Goal: Entertainment & Leisure: Browse casually

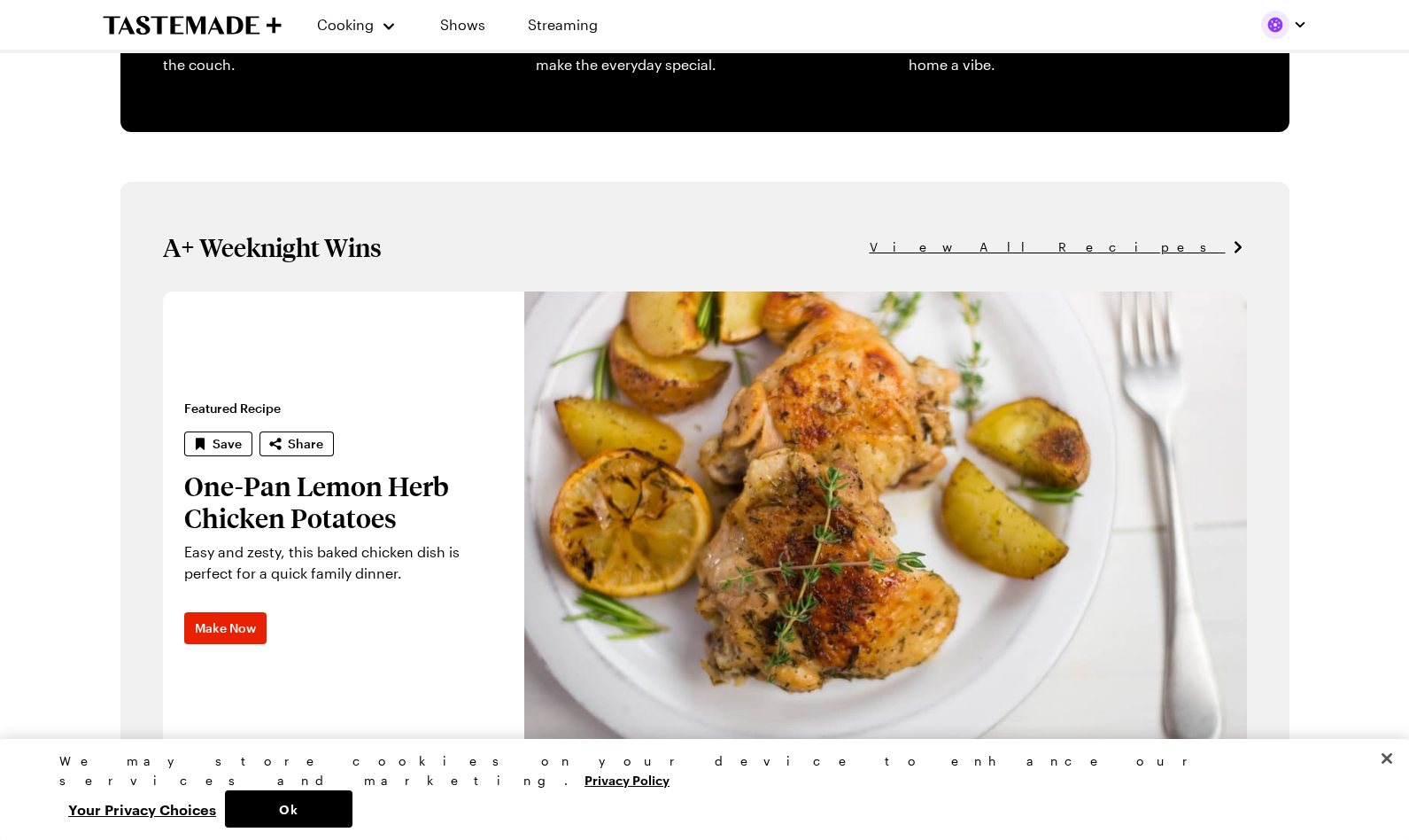
scroll to position [989, 0]
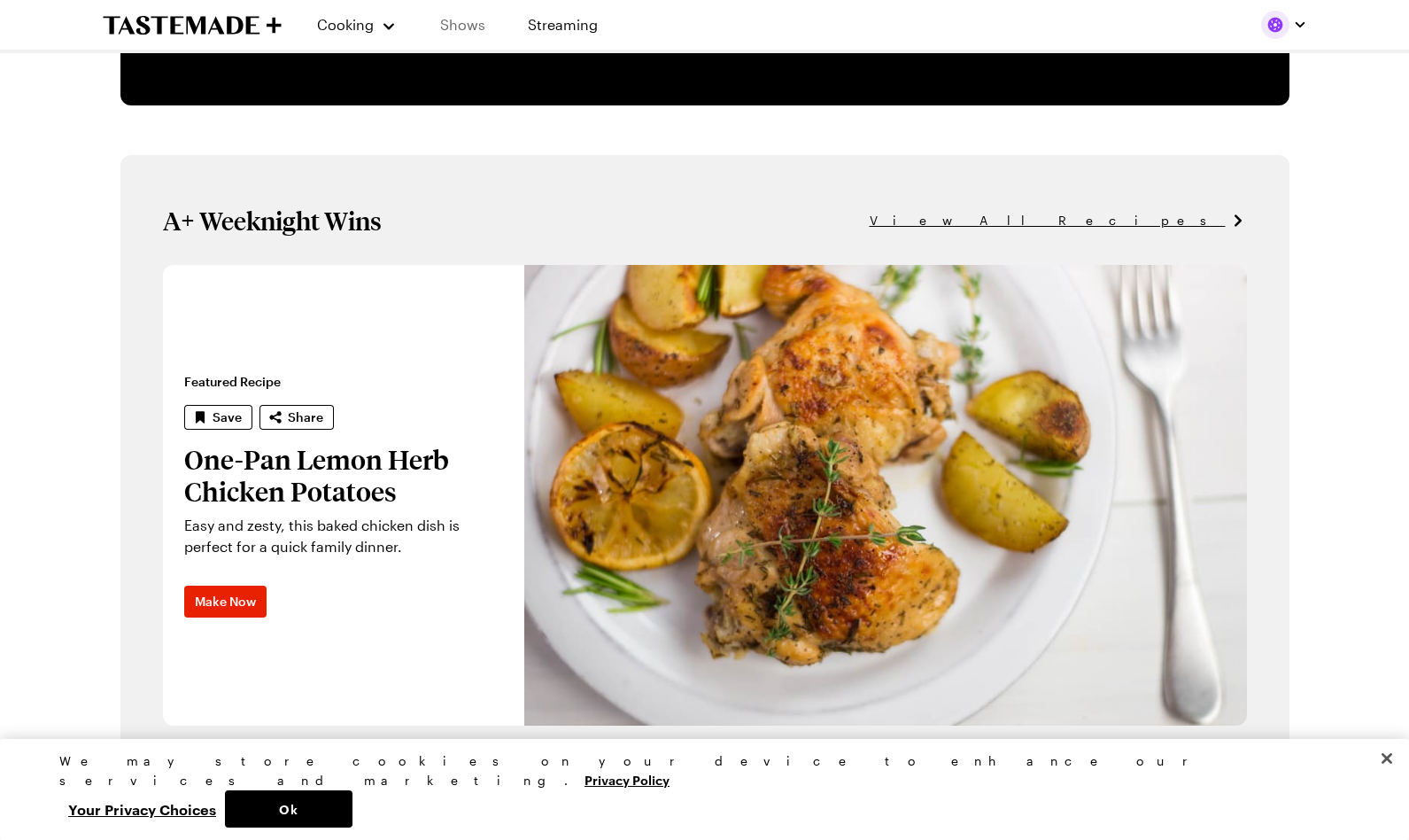
click at [444, 19] on link "Shows" at bounding box center [462, 25] width 81 height 50
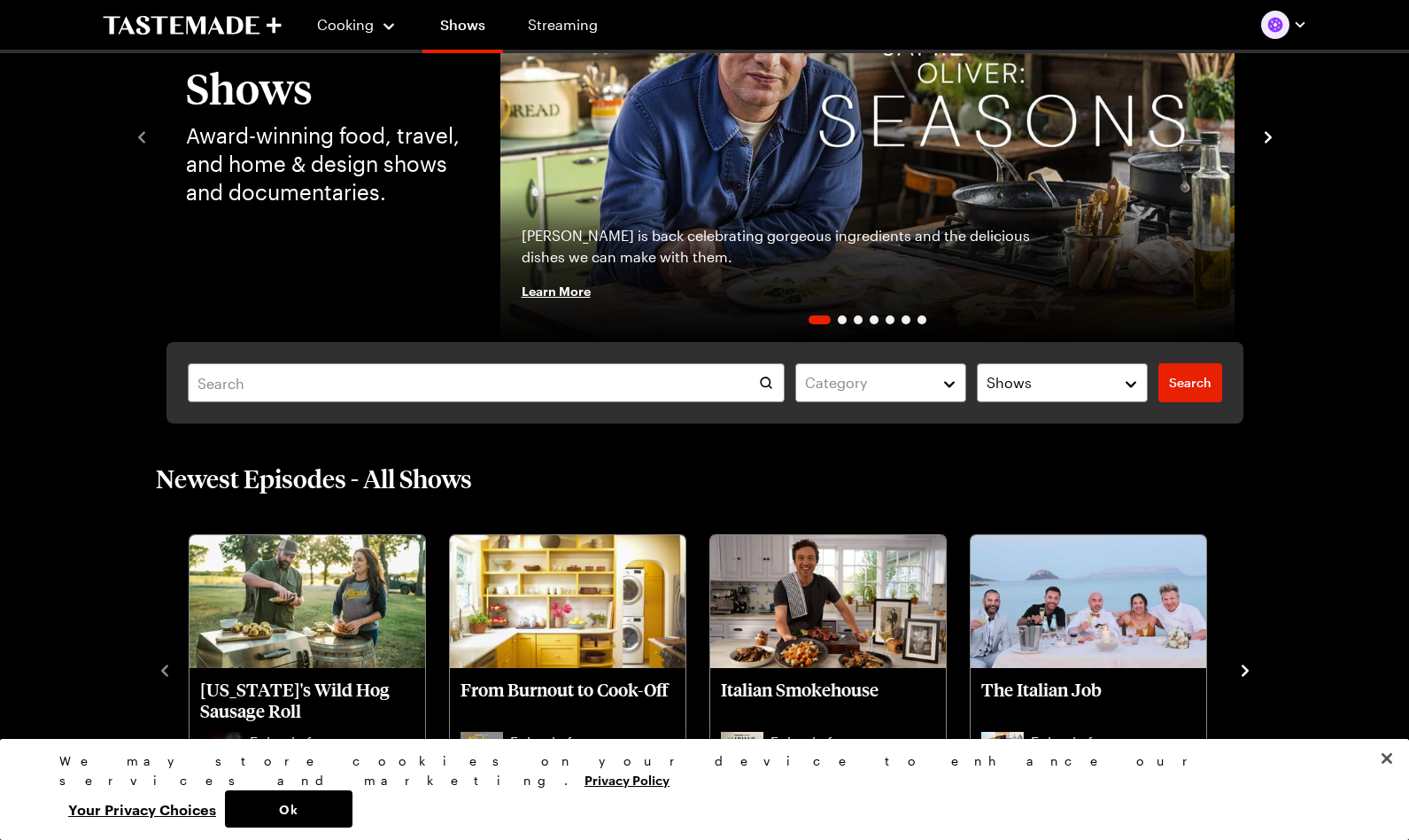
scroll to position [520, 0]
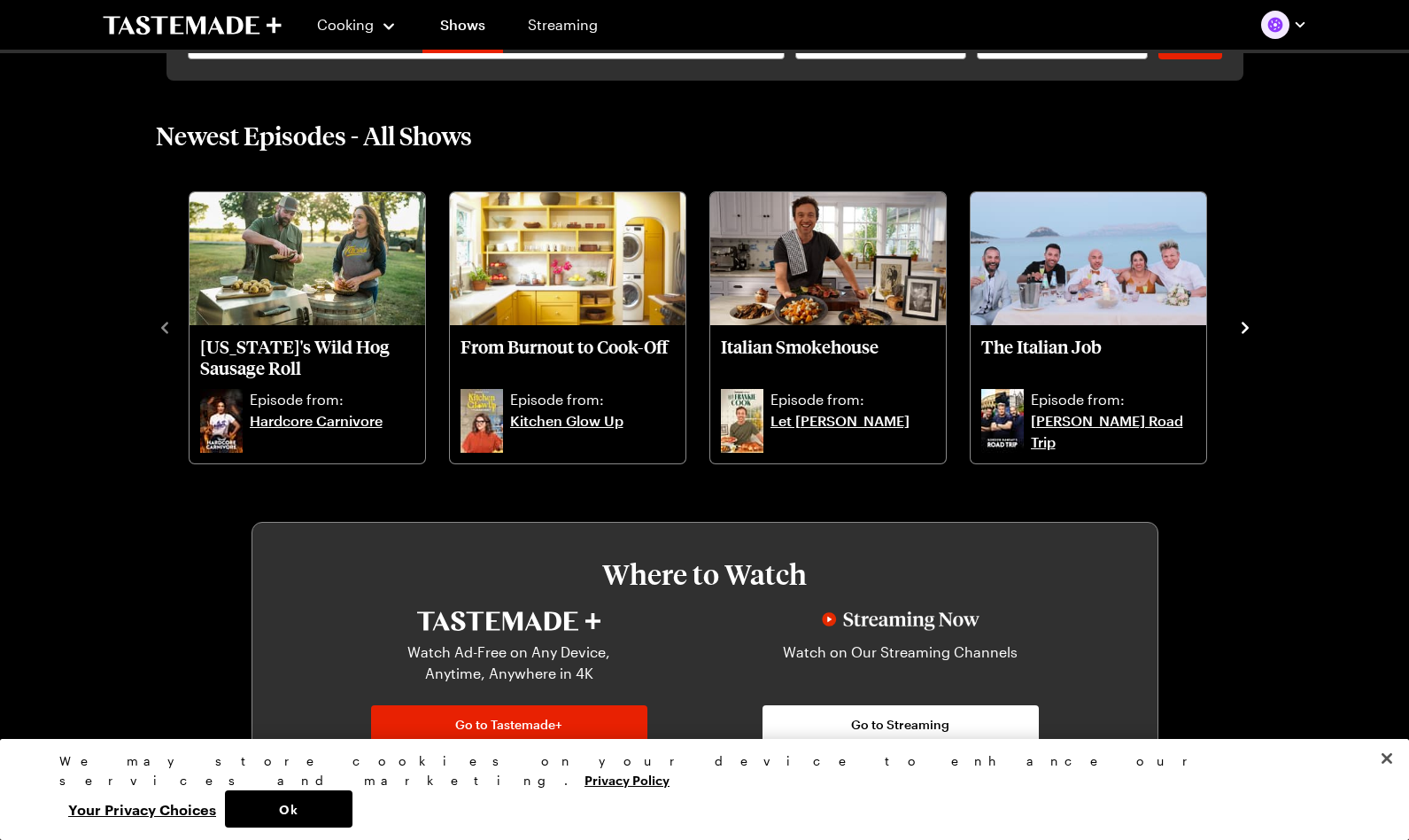
click at [1245, 325] on icon "navigate to next item" at bounding box center [1246, 327] width 7 height 12
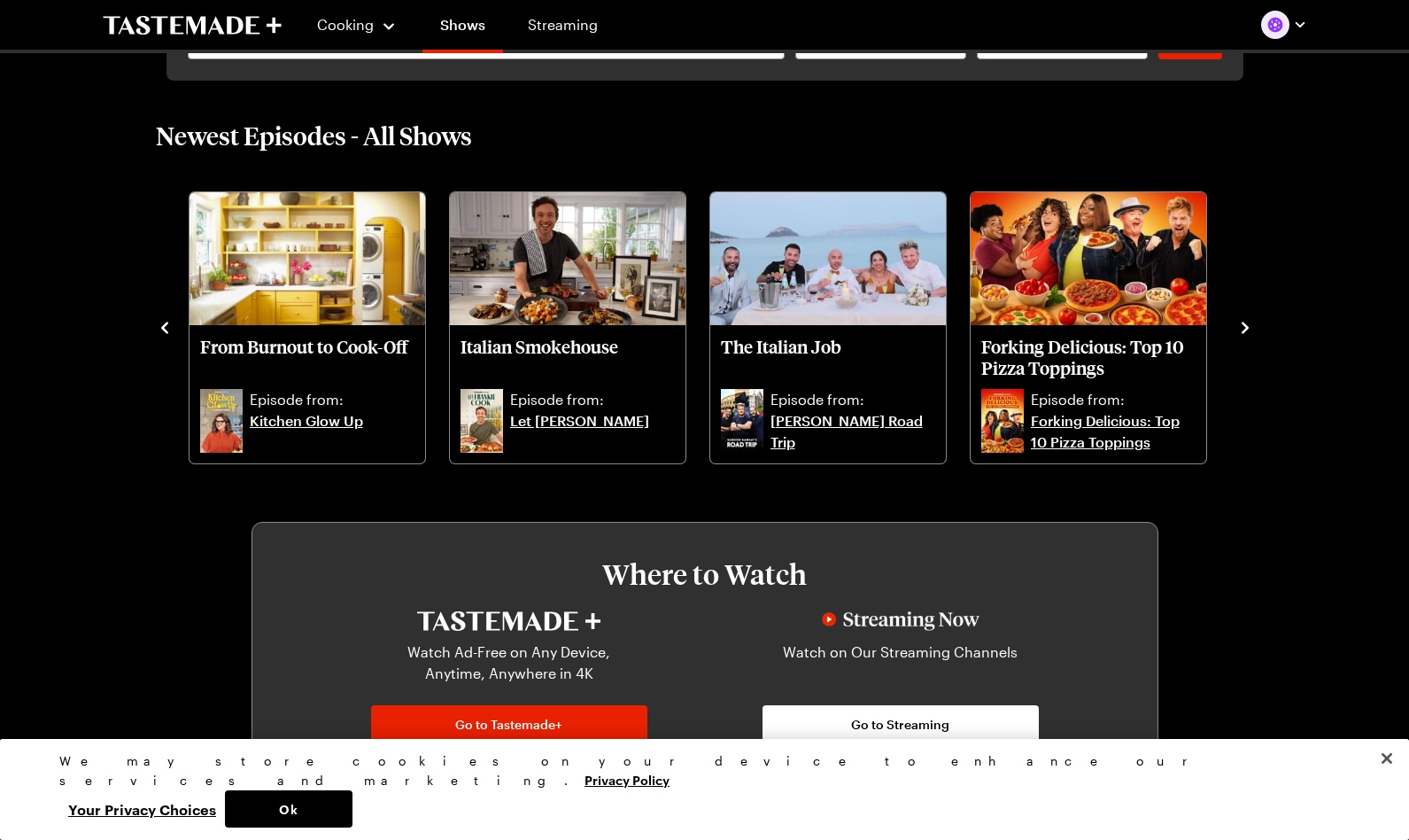
click at [1246, 326] on icon "navigate to next item" at bounding box center [1246, 327] width 7 height 12
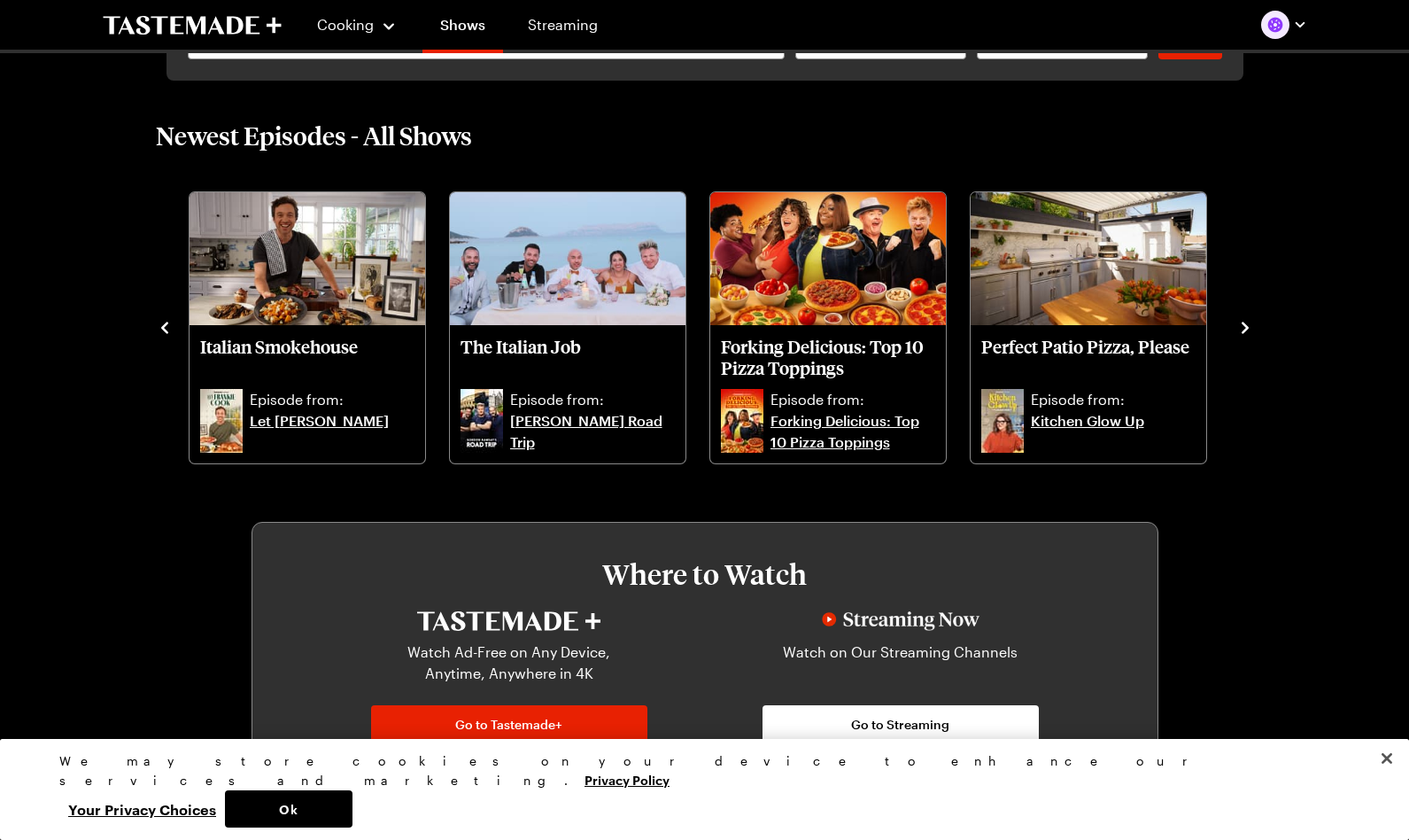
click at [1246, 326] on icon "navigate to next item" at bounding box center [1246, 327] width 7 height 12
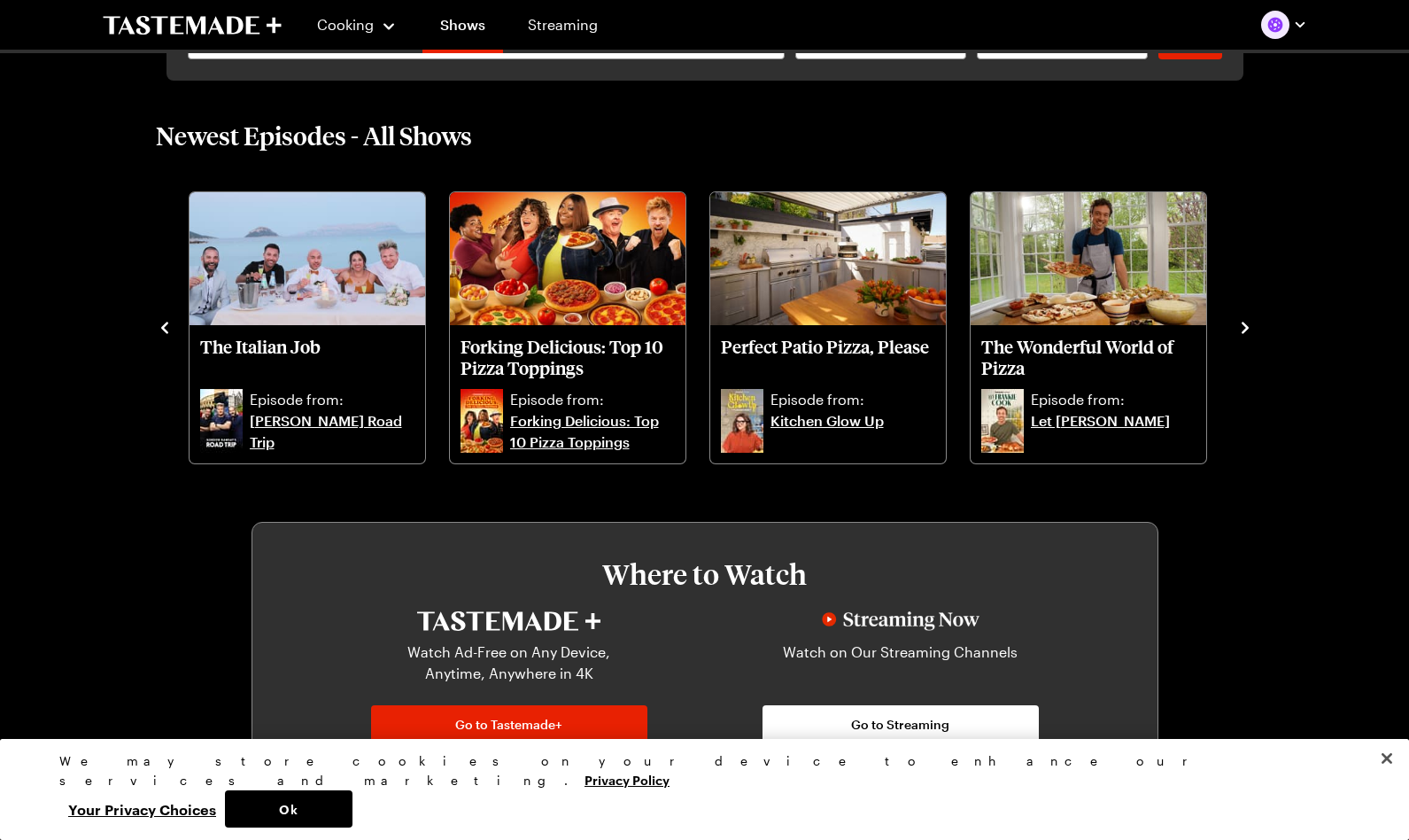
click at [1246, 326] on icon "navigate to next item" at bounding box center [1246, 327] width 7 height 12
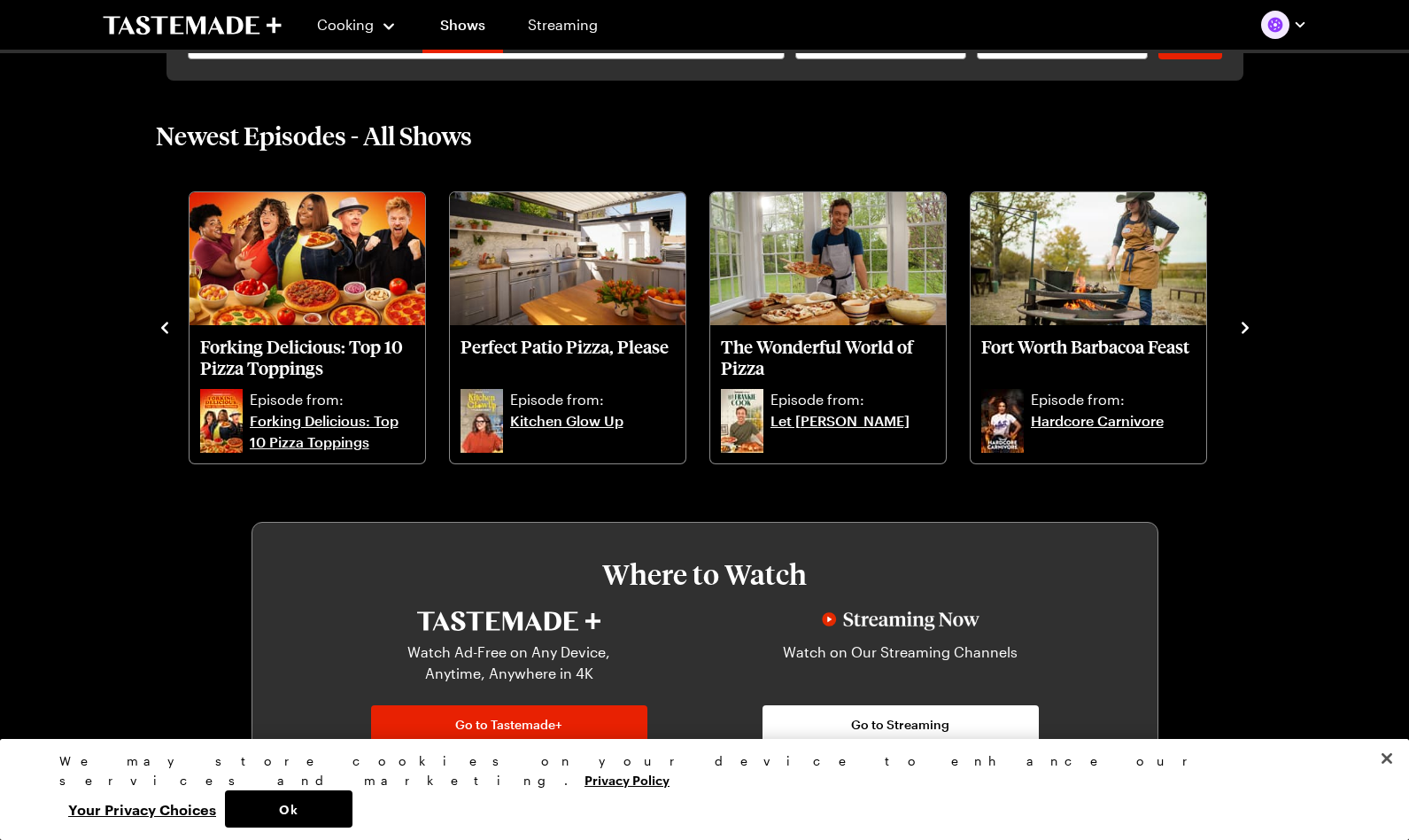
click at [1246, 326] on icon "navigate to next item" at bounding box center [1246, 327] width 7 height 12
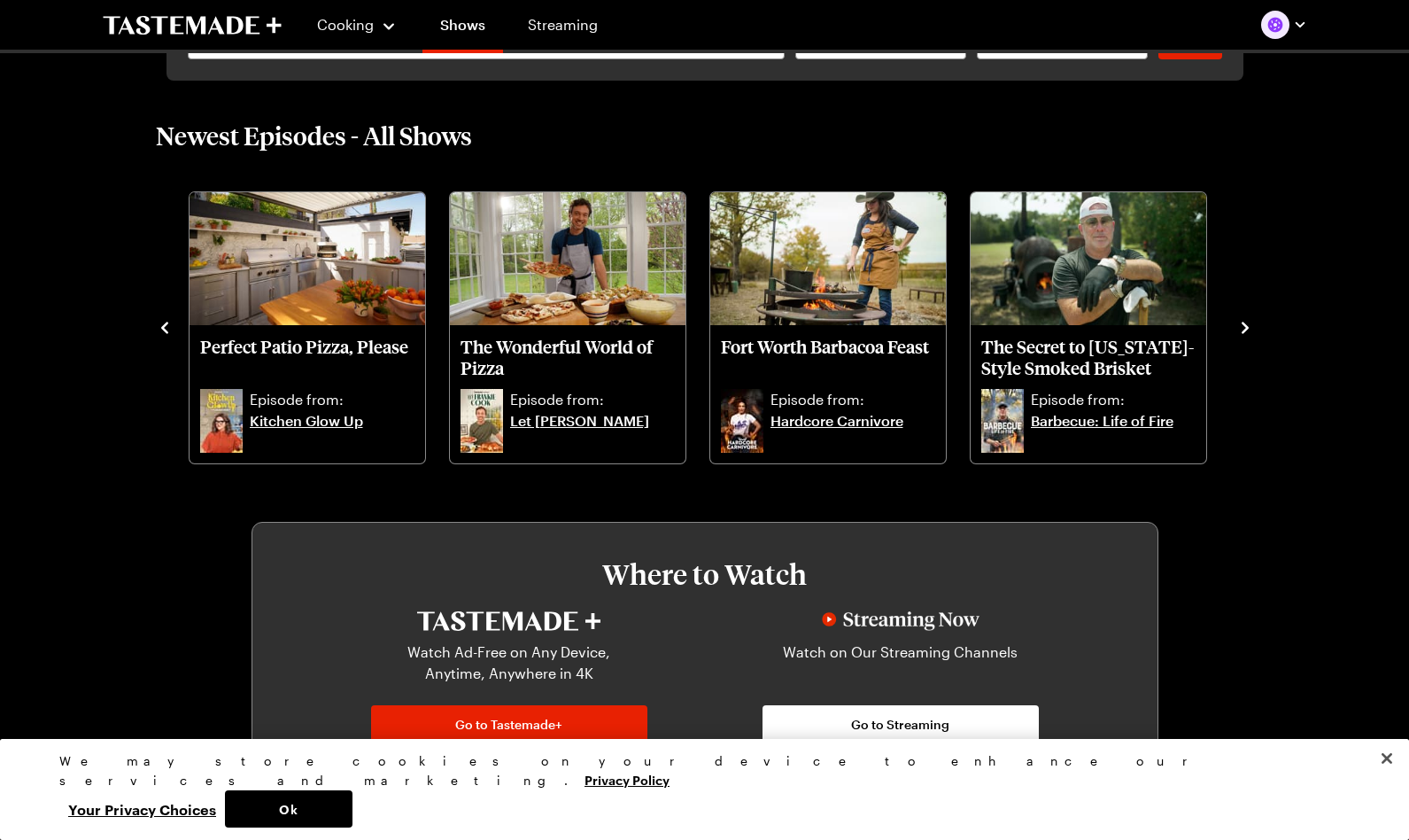
click at [1246, 326] on icon "navigate to next item" at bounding box center [1246, 327] width 7 height 12
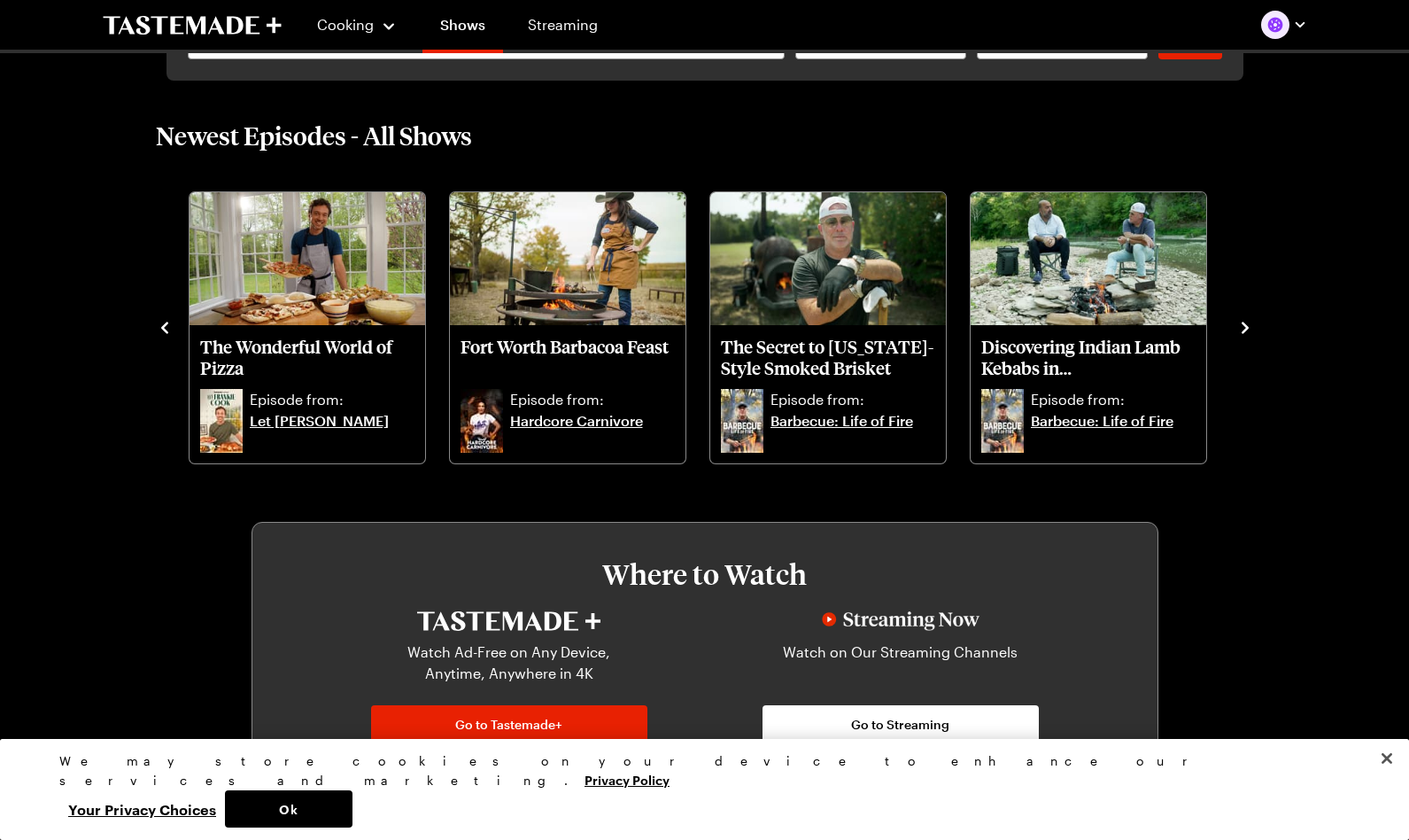
click at [1246, 326] on icon "navigate to next item" at bounding box center [1246, 327] width 7 height 12
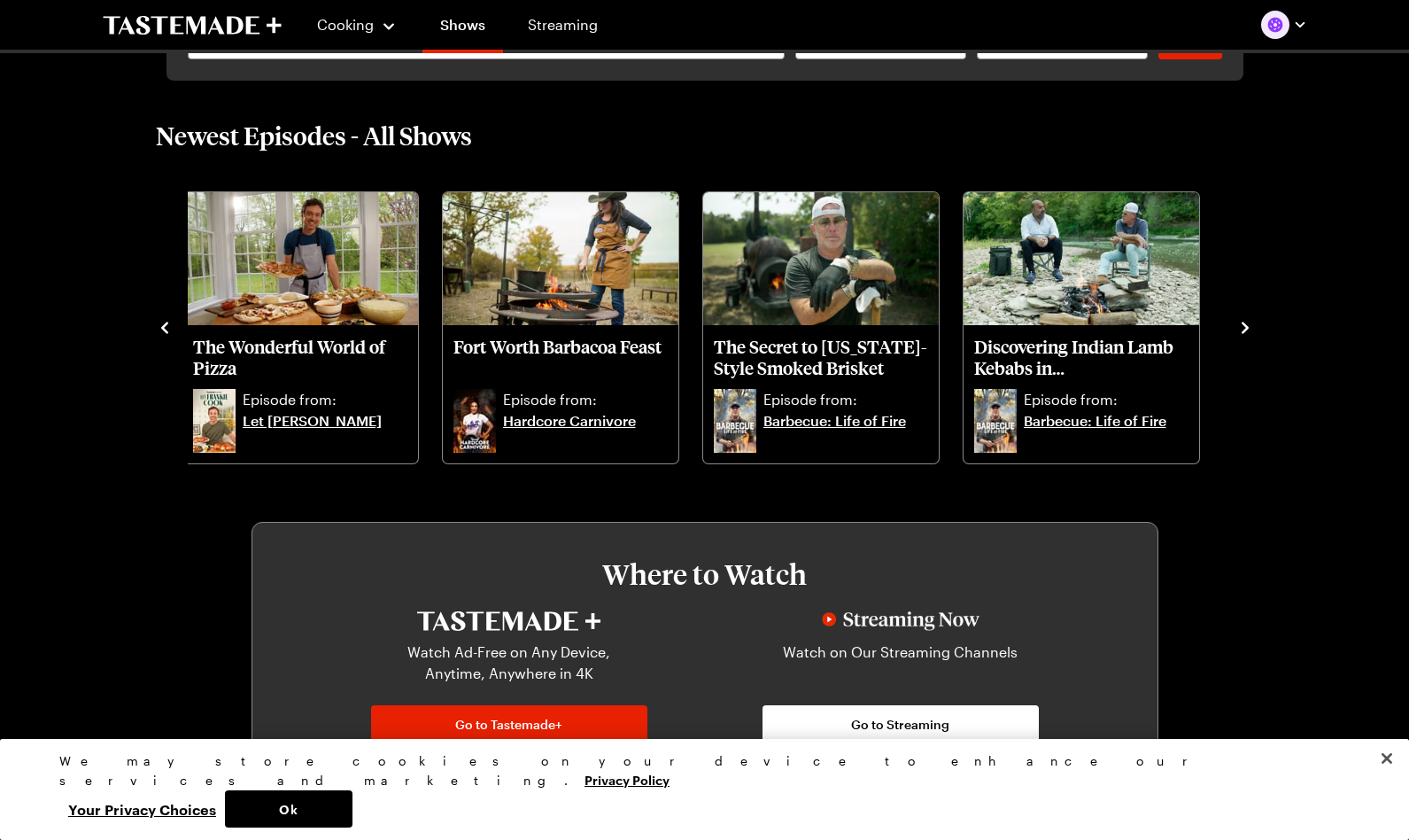
click at [162, 322] on icon "navigate to previous item" at bounding box center [164, 327] width 17 height 17
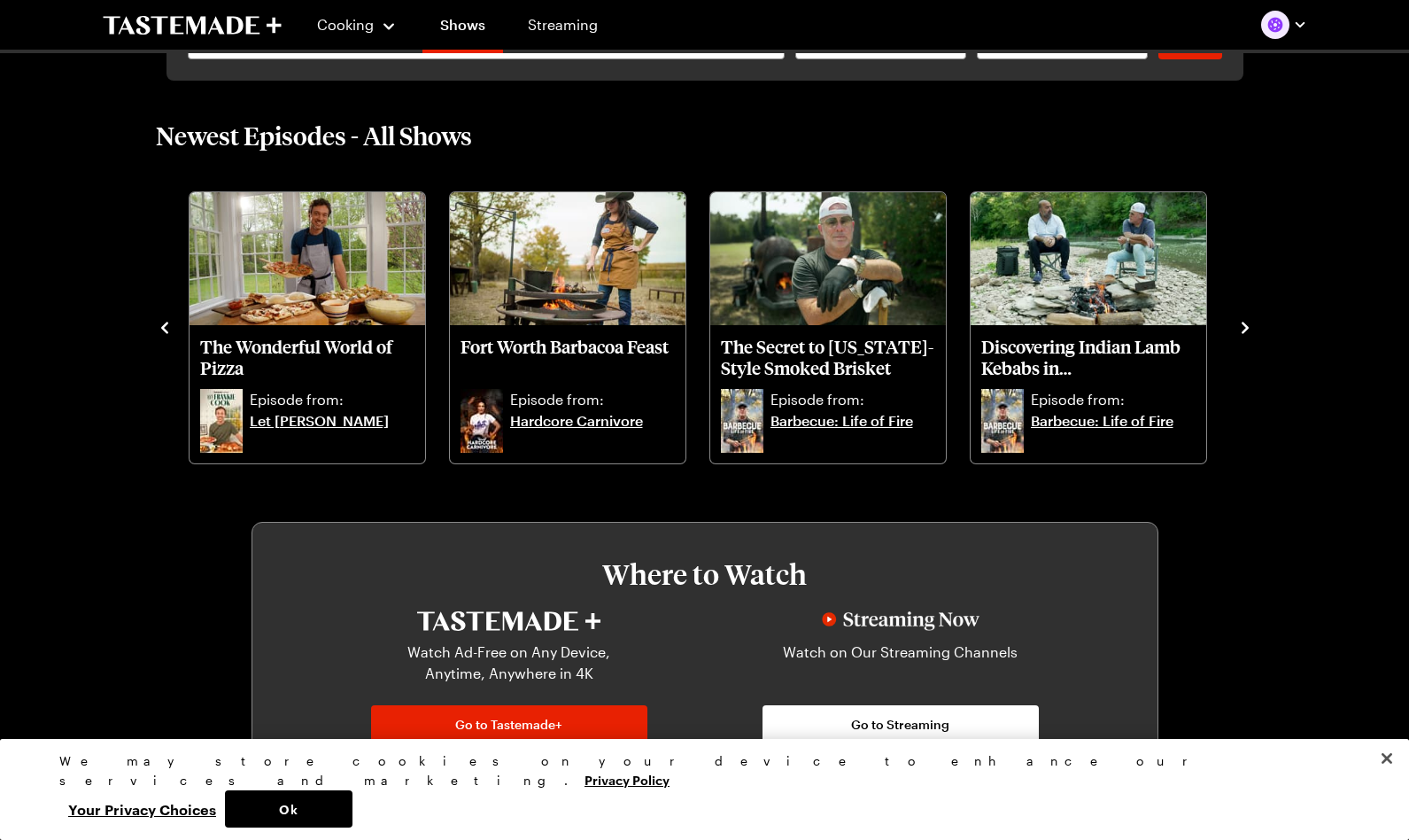
click at [162, 322] on icon "navigate to previous item" at bounding box center [164, 327] width 17 height 17
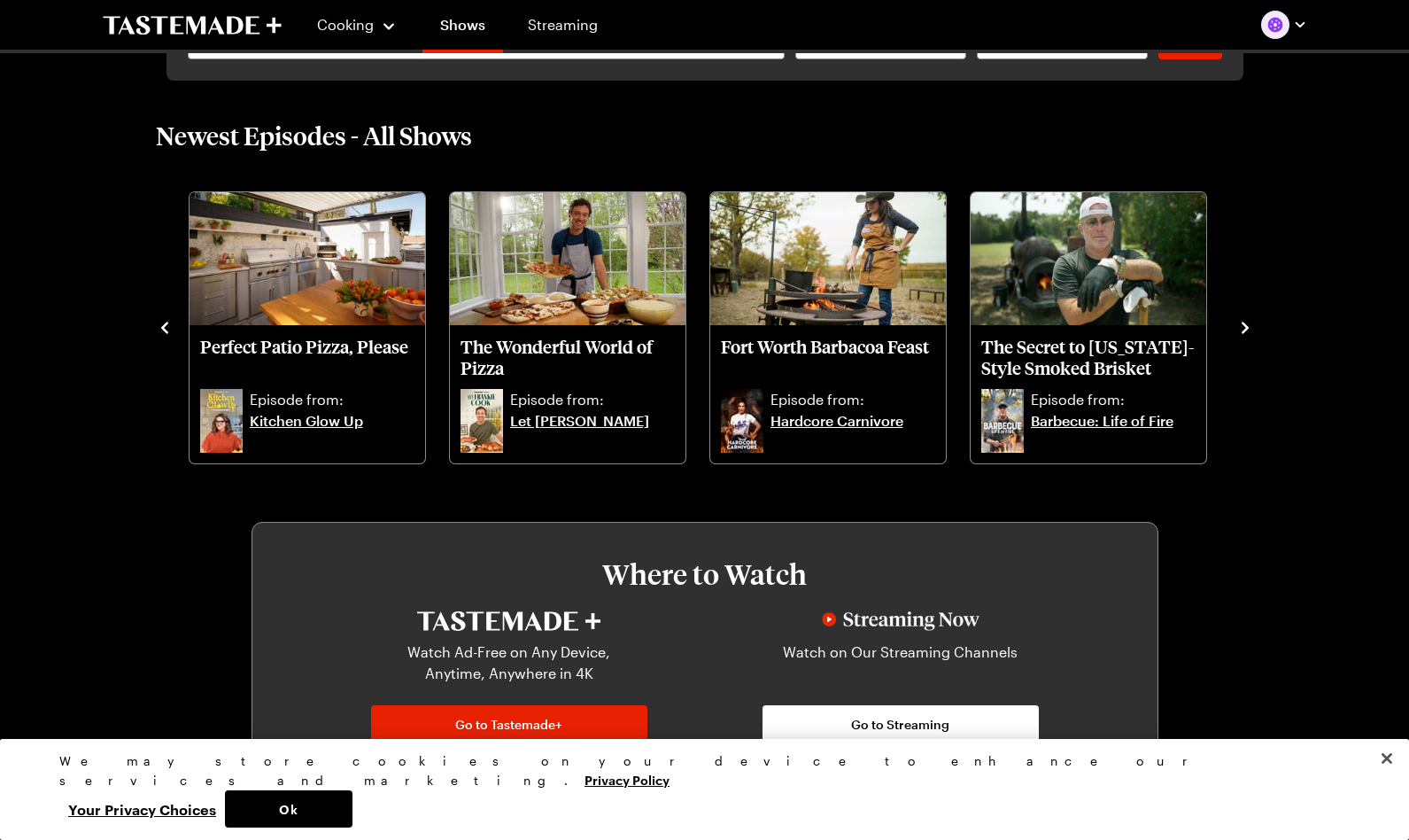
click at [162, 322] on icon "navigate to previous item" at bounding box center [164, 327] width 17 height 17
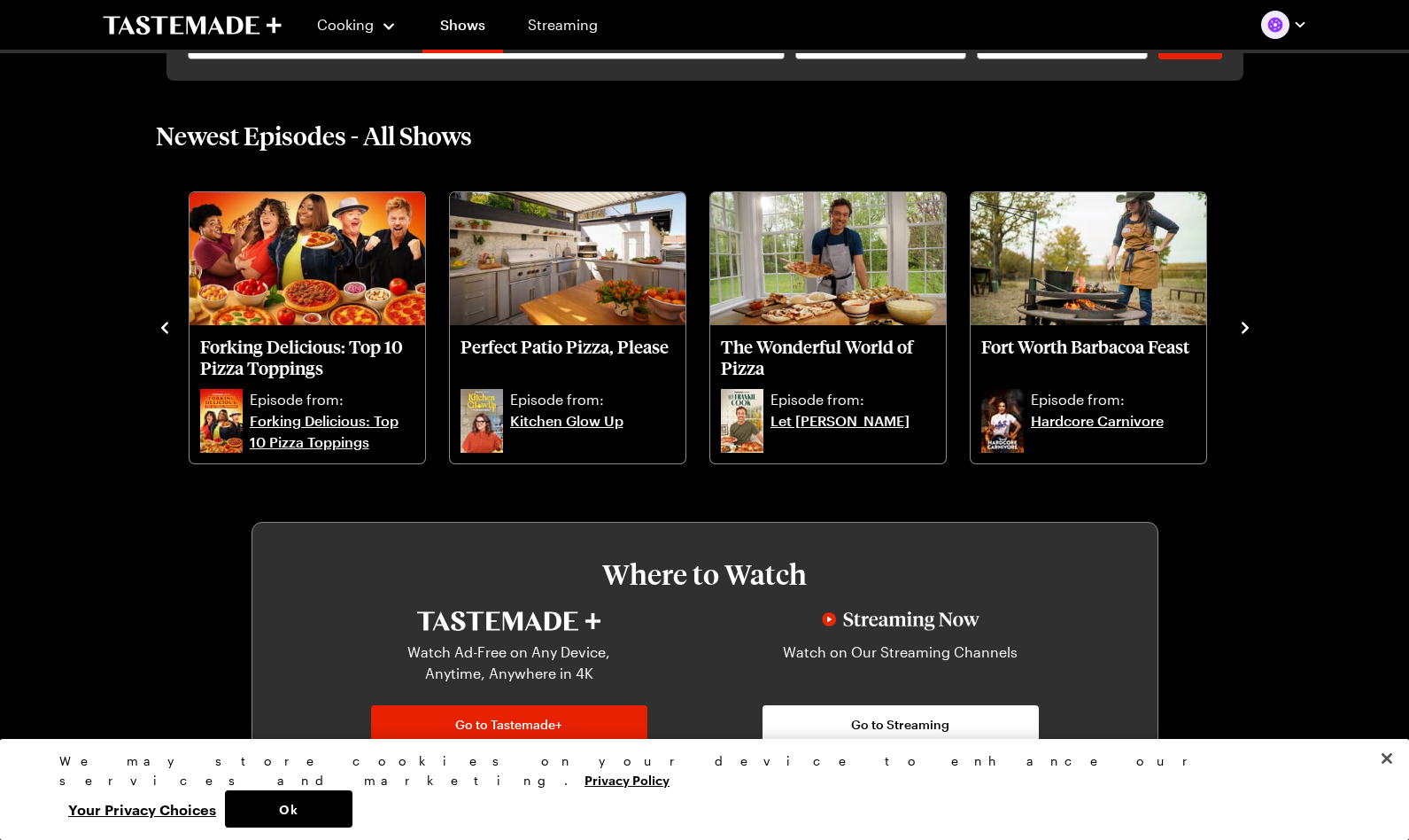
click at [162, 322] on icon "navigate to previous item" at bounding box center [164, 327] width 17 height 17
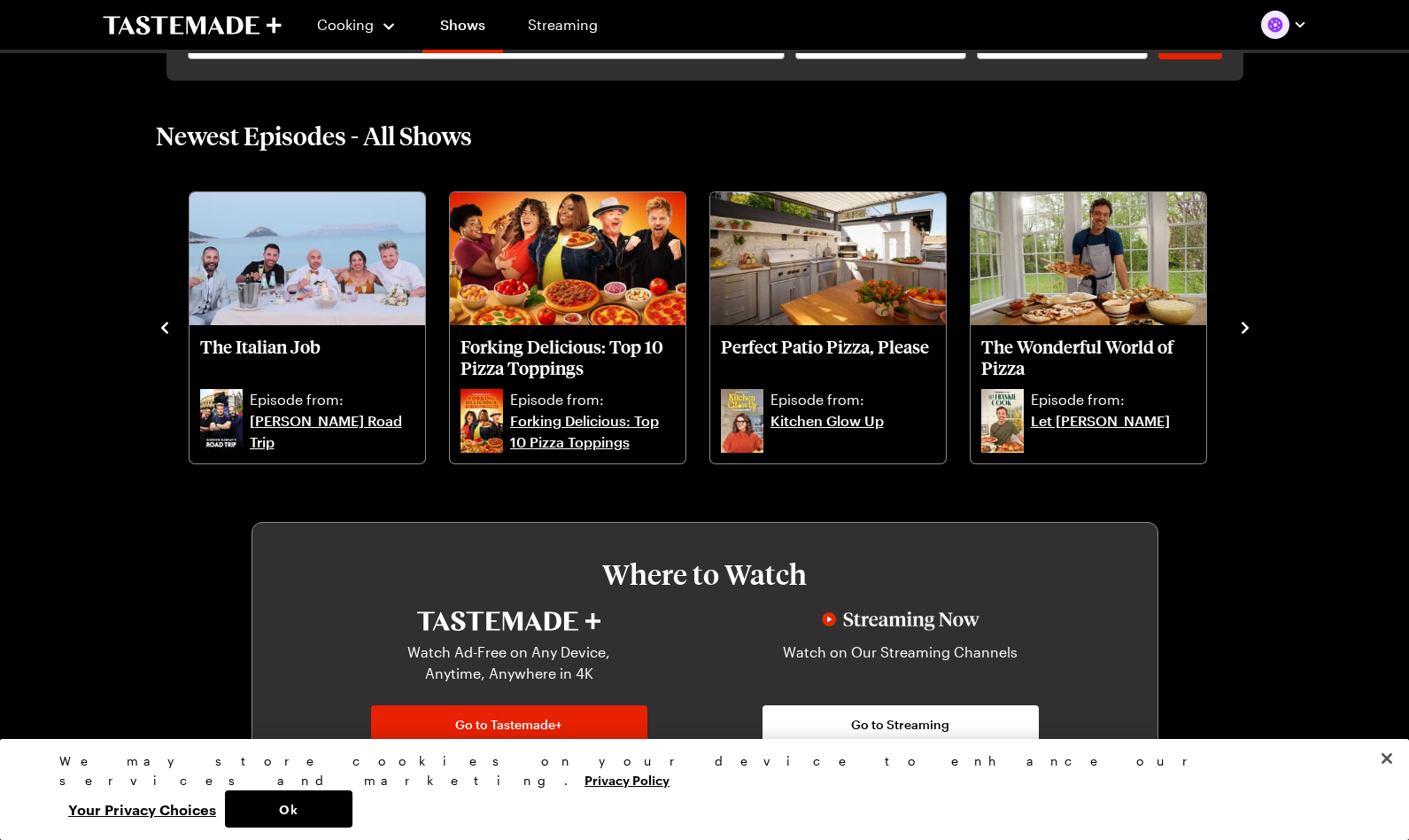
click at [162, 322] on icon "navigate to previous item" at bounding box center [164, 327] width 17 height 17
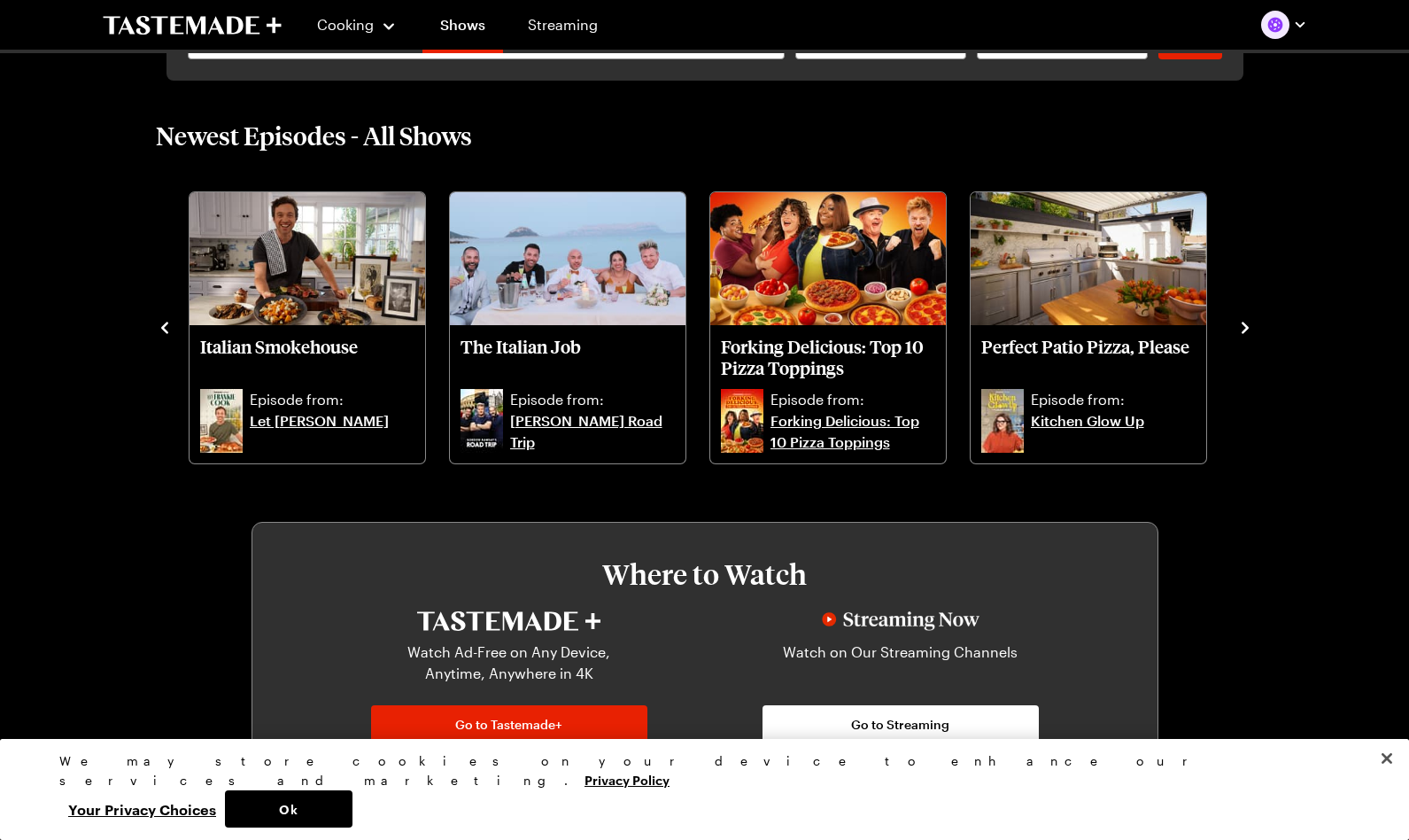
click at [162, 322] on icon "navigate to previous item" at bounding box center [164, 327] width 17 height 17
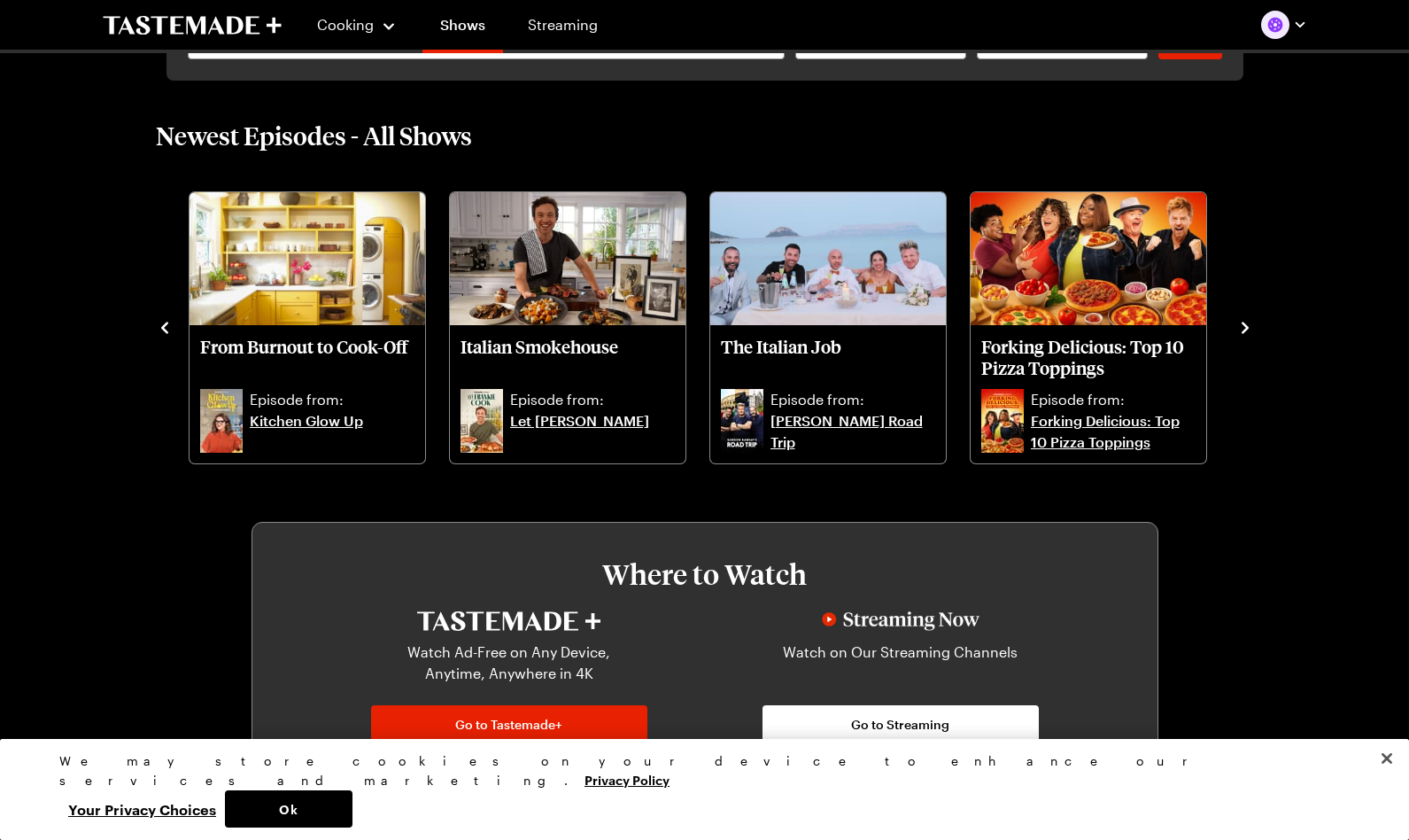
click at [162, 322] on icon "navigate to previous item" at bounding box center [164, 327] width 17 height 17
